Goal: Browse casually

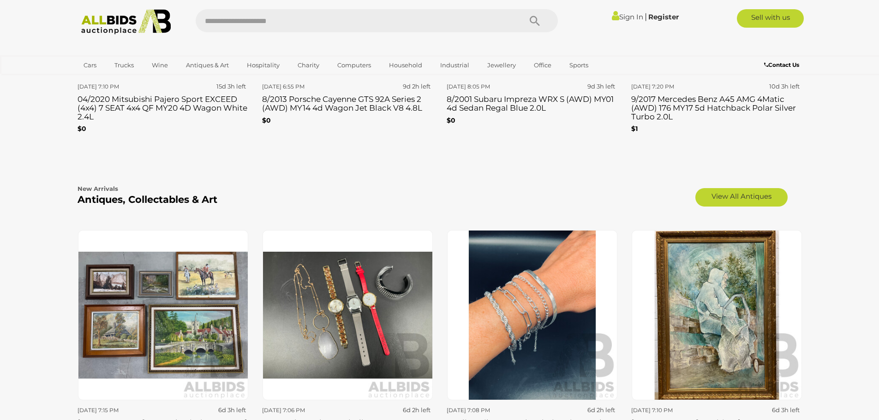
scroll to position [1441, 0]
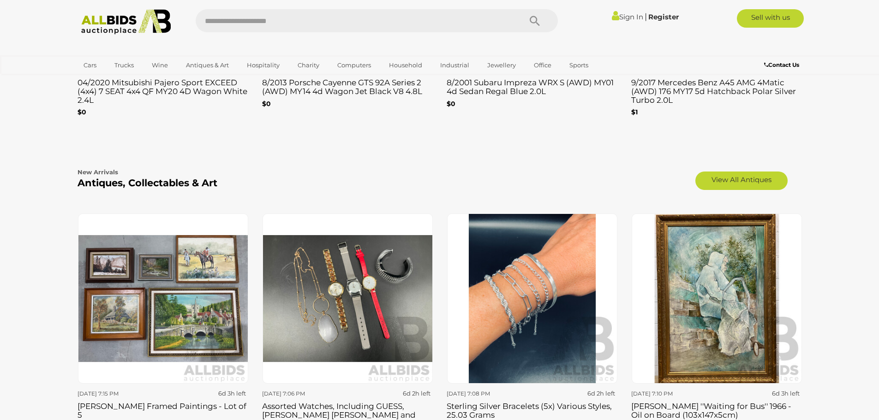
click at [154, 299] on img at bounding box center [163, 299] width 170 height 170
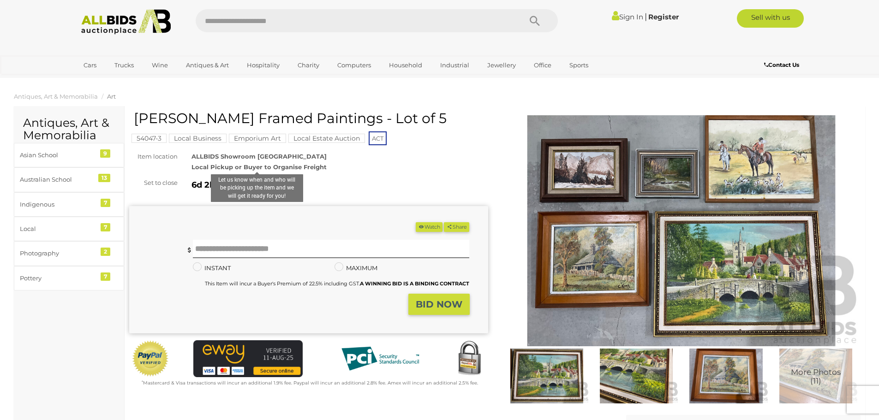
click at [277, 165] on strong "Local Pickup or Buyer to Organise Freight" at bounding box center [258, 166] width 135 height 7
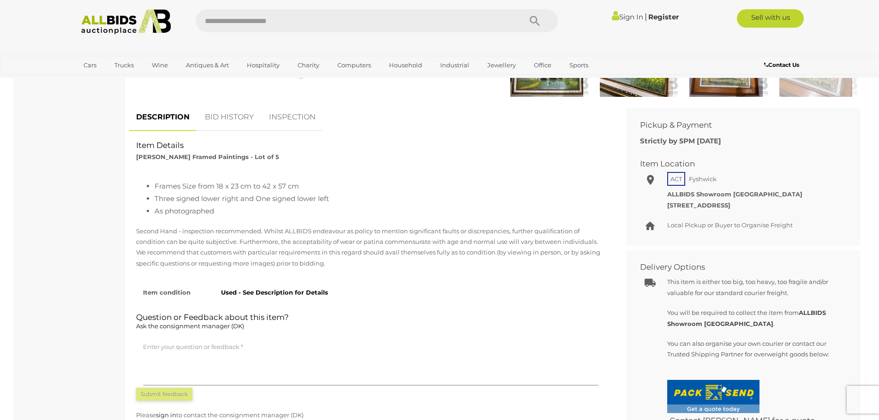
scroll to position [415, 0]
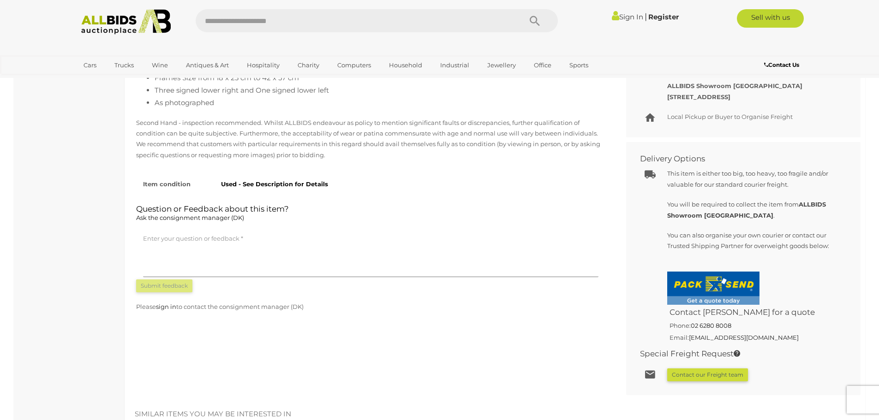
click at [740, 292] on img at bounding box center [713, 288] width 92 height 33
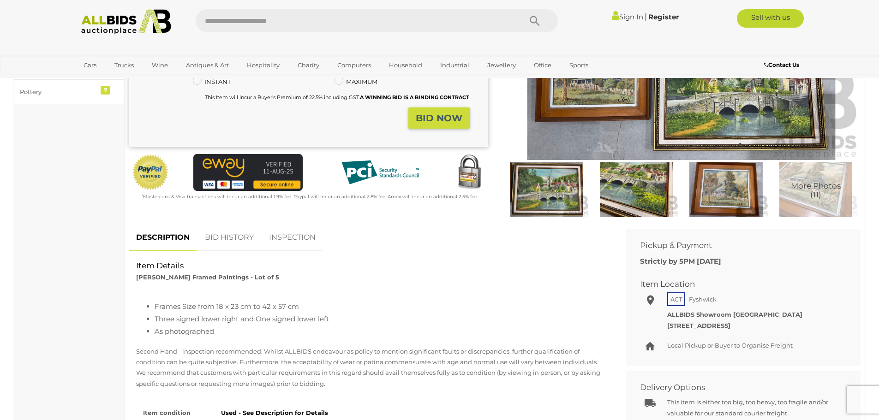
scroll to position [185, 0]
